Goal: Book appointment/travel/reservation

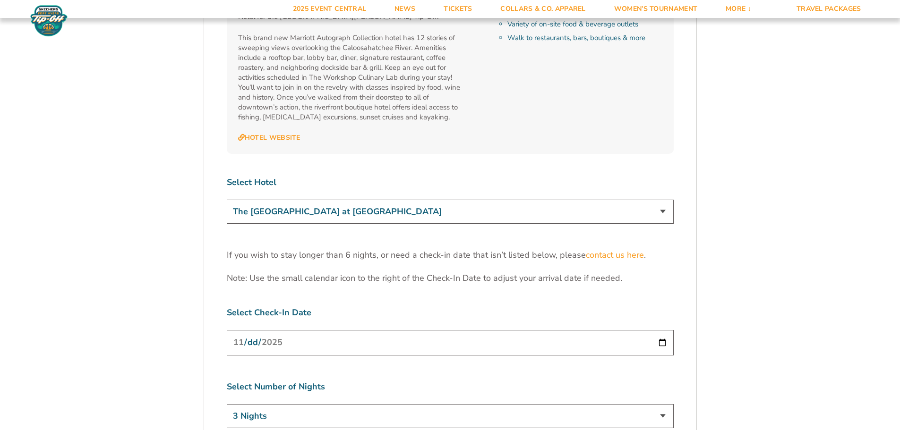
scroll to position [2739, 0]
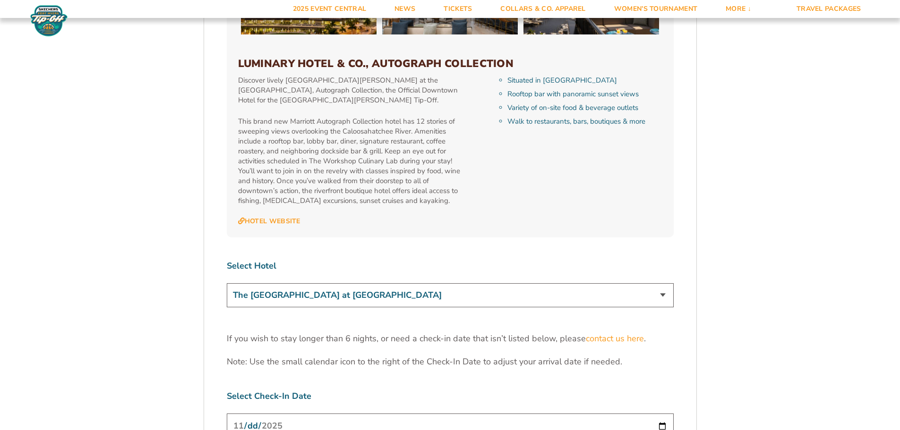
drag, startPoint x: 428, startPoint y: 250, endPoint x: 431, endPoint y: 255, distance: 6.2
click at [428, 283] on select "The [GEOGRAPHIC_DATA] at [GEOGRAPHIC_DATA] [GEOGRAPHIC_DATA] [GEOGRAPHIC_DATA],…" at bounding box center [450, 295] width 447 height 24
click at [227, 283] on select "The [GEOGRAPHIC_DATA] at [GEOGRAPHIC_DATA] [GEOGRAPHIC_DATA] [GEOGRAPHIC_DATA],…" at bounding box center [450, 295] width 447 height 24
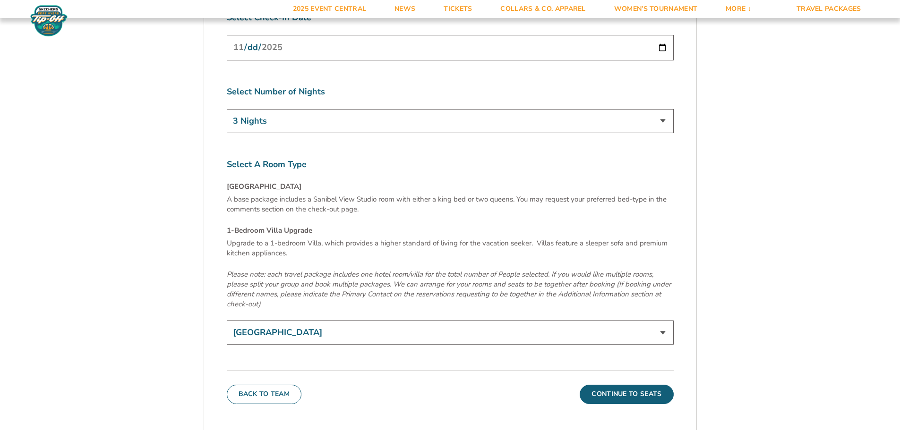
scroll to position [3117, 0]
click at [616, 322] on select "[GEOGRAPHIC_DATA] 1-Bedroom Villa Upgrade (+$165 per night)" at bounding box center [450, 334] width 447 height 24
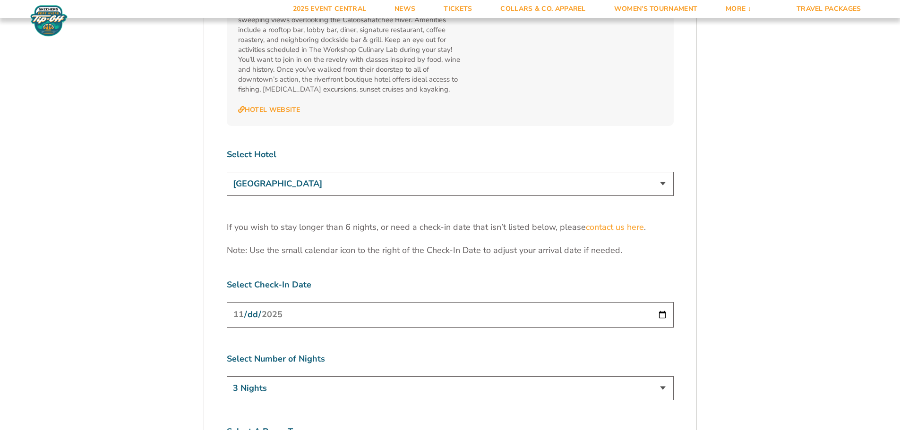
scroll to position [2834, 0]
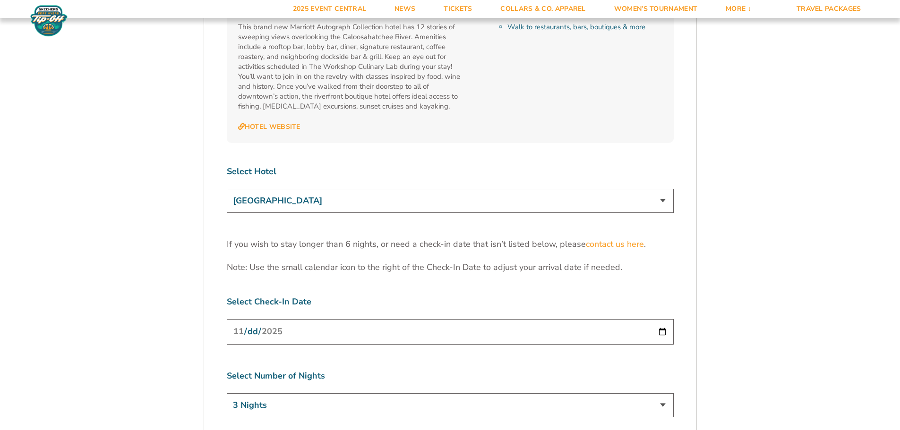
click at [449, 189] on select "The [GEOGRAPHIC_DATA] at [GEOGRAPHIC_DATA] [GEOGRAPHIC_DATA] [GEOGRAPHIC_DATA],…" at bounding box center [450, 201] width 447 height 24
select select "18762"
click at [227, 189] on select "The [GEOGRAPHIC_DATA] at [GEOGRAPHIC_DATA] [GEOGRAPHIC_DATA] [GEOGRAPHIC_DATA],…" at bounding box center [450, 201] width 447 height 24
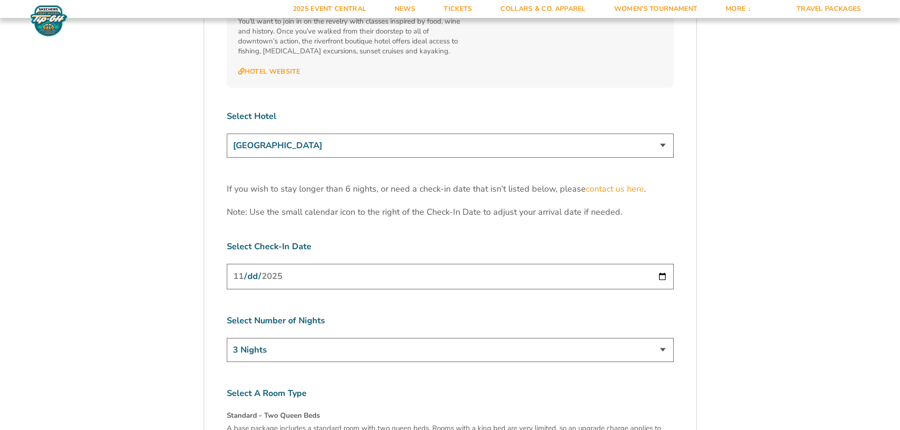
scroll to position [3117, 0]
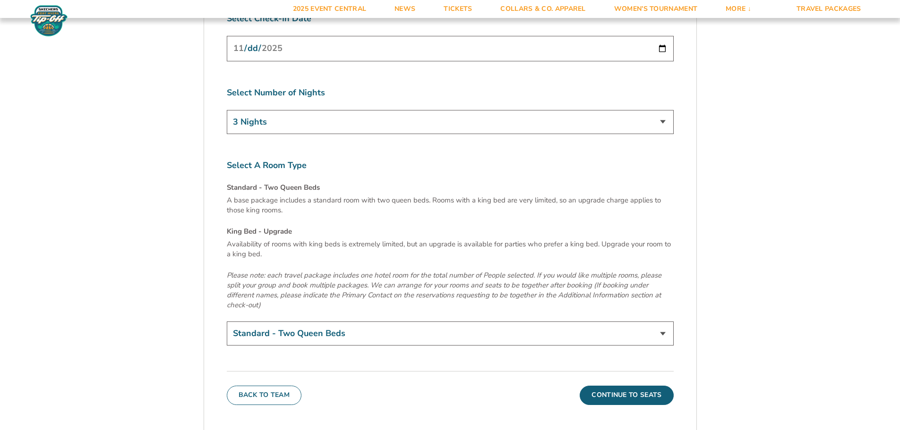
click at [411, 322] on select "Standard - Two Queen Beds King Bed - Upgrade (+$15 per night)" at bounding box center [450, 334] width 447 height 24
